Goal: Task Accomplishment & Management: Complete application form

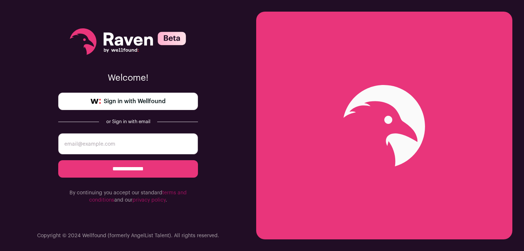
click at [166, 92] on div "**********" at bounding box center [128, 116] width 140 height 232
click at [166, 105] on link "Sign in with Wellfound" at bounding box center [128, 101] width 140 height 17
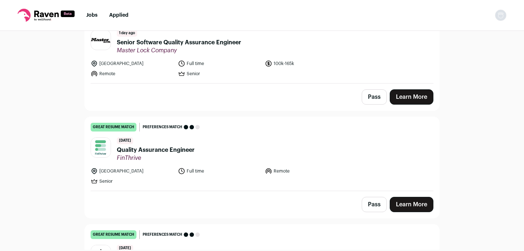
scroll to position [95, 0]
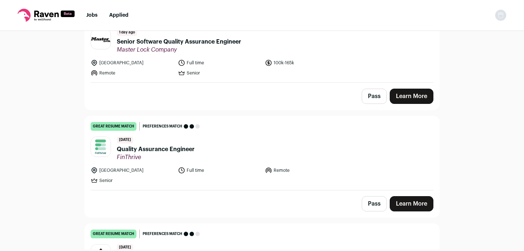
click at [151, 148] on span "Quality Assurance Engineer" at bounding box center [156, 149] width 78 height 9
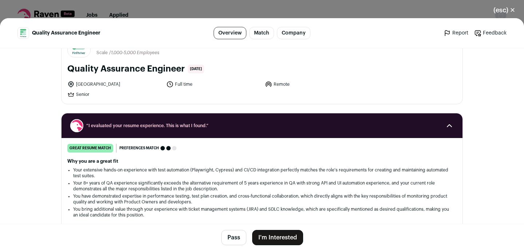
scroll to position [28, 0]
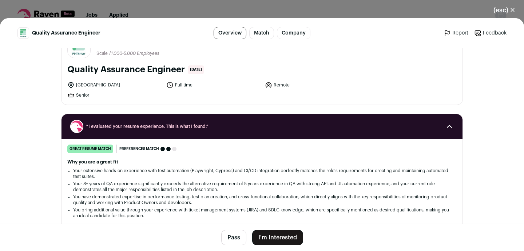
click at [294, 233] on button "I'm Interested" at bounding box center [277, 237] width 51 height 15
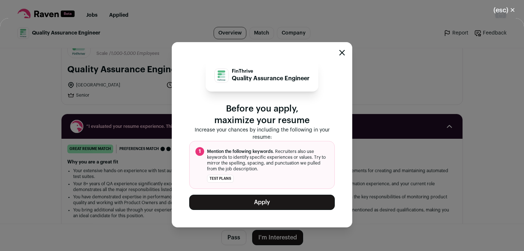
click at [275, 198] on button "Apply" at bounding box center [261, 202] width 145 height 15
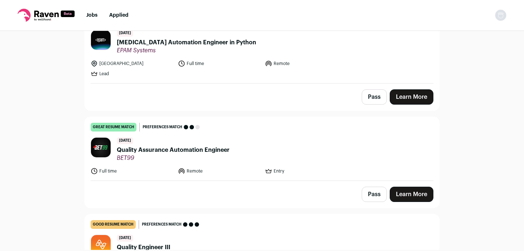
scroll to position [413, 0]
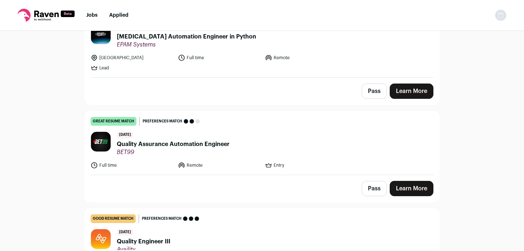
click at [151, 144] on span "Quality Assurance Automation Engineer" at bounding box center [173, 144] width 113 height 9
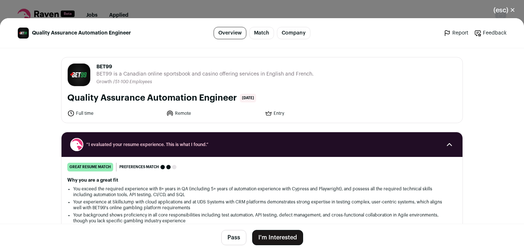
click at [270, 237] on button "I'm Interested" at bounding box center [277, 237] width 51 height 15
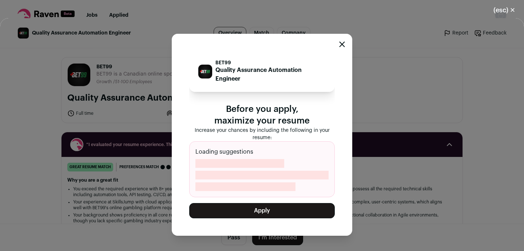
click at [262, 211] on button "Apply" at bounding box center [261, 210] width 145 height 15
